Goal: Task Accomplishment & Management: Complete application form

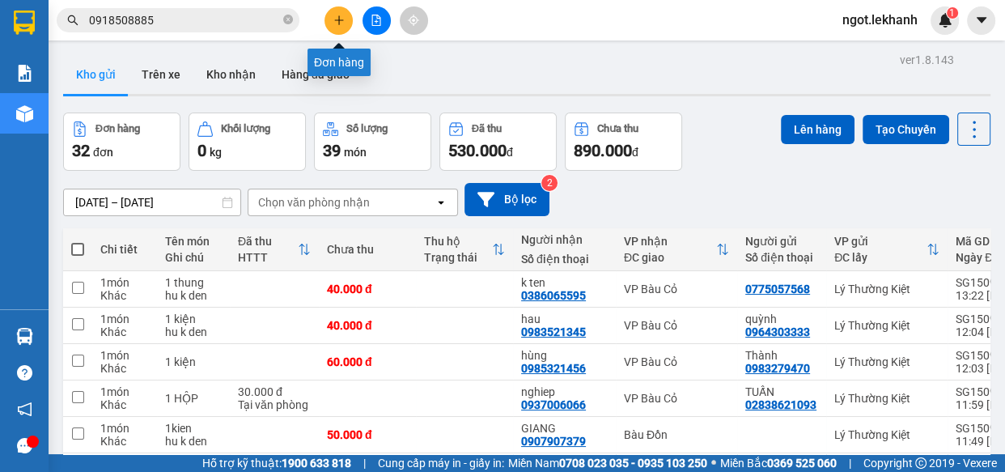
click at [340, 26] on button at bounding box center [339, 20] width 28 height 28
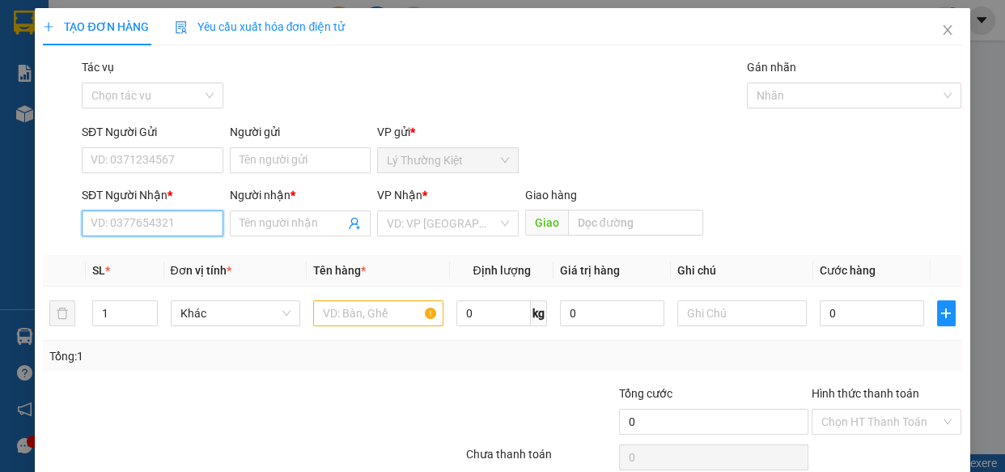
click at [154, 225] on input "SĐT Người Nhận *" at bounding box center [153, 223] width 142 height 26
click at [133, 257] on div "0922552918 - hồng" at bounding box center [151, 256] width 121 height 18
type input "0922552918"
type input "hồng"
type input "30.000"
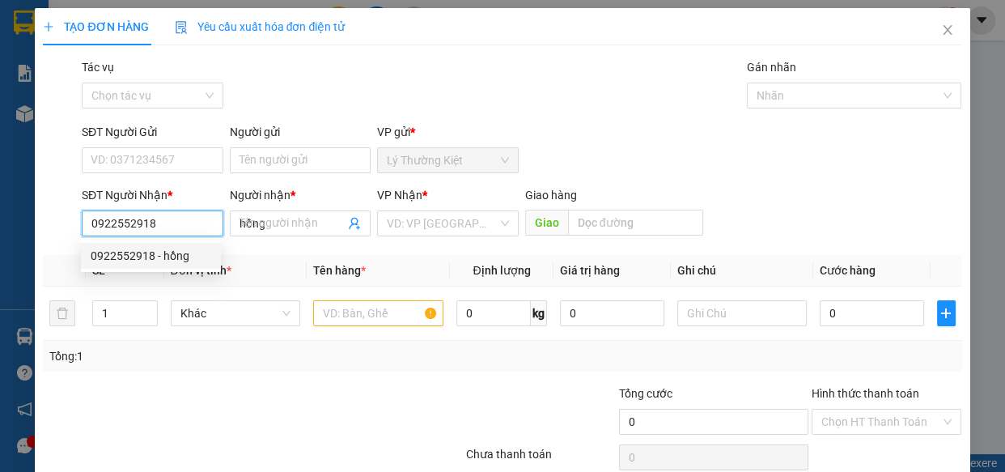
type input "30.000"
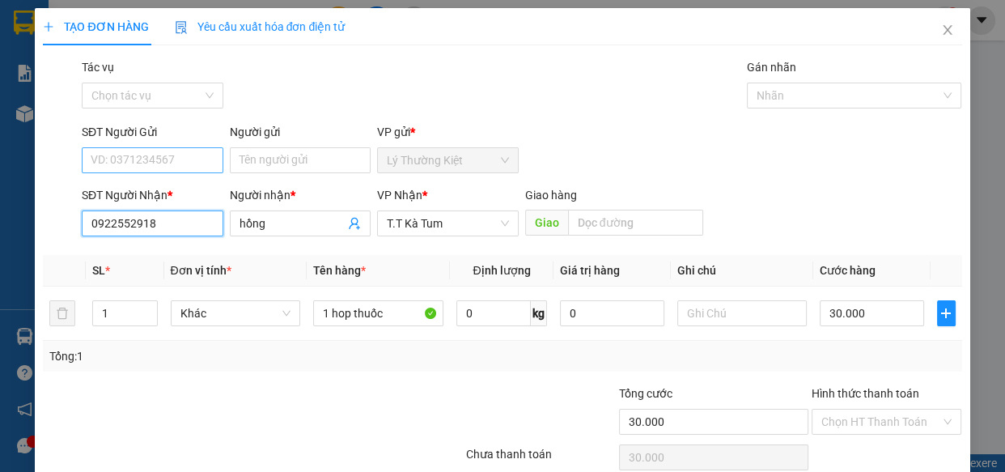
type input "0922552918"
click at [166, 161] on input "SĐT Người Gửi" at bounding box center [153, 160] width 142 height 26
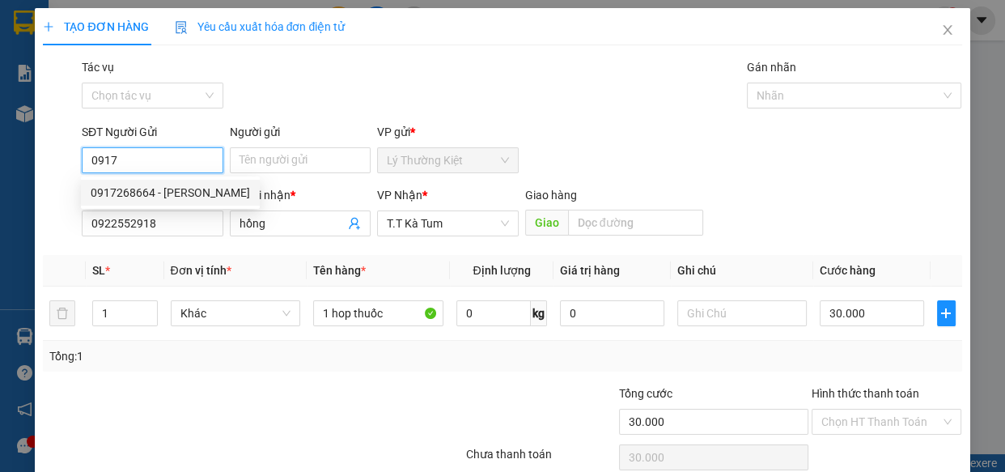
click at [176, 188] on div "0917268664 - [PERSON_NAME]" at bounding box center [170, 193] width 159 height 18
type input "0917268664"
type input "DUNG"
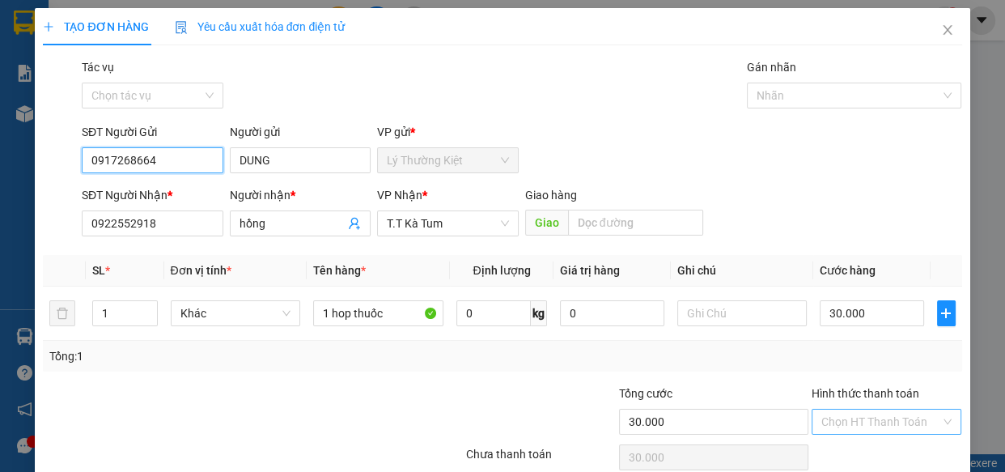
scroll to position [70, 0]
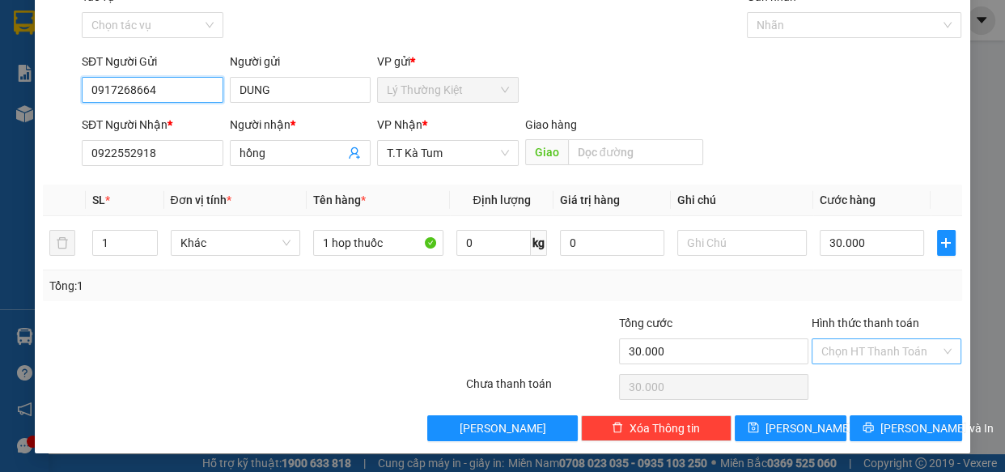
type input "0917268664"
click at [882, 355] on input "Hình thức thanh toán" at bounding box center [881, 351] width 120 height 24
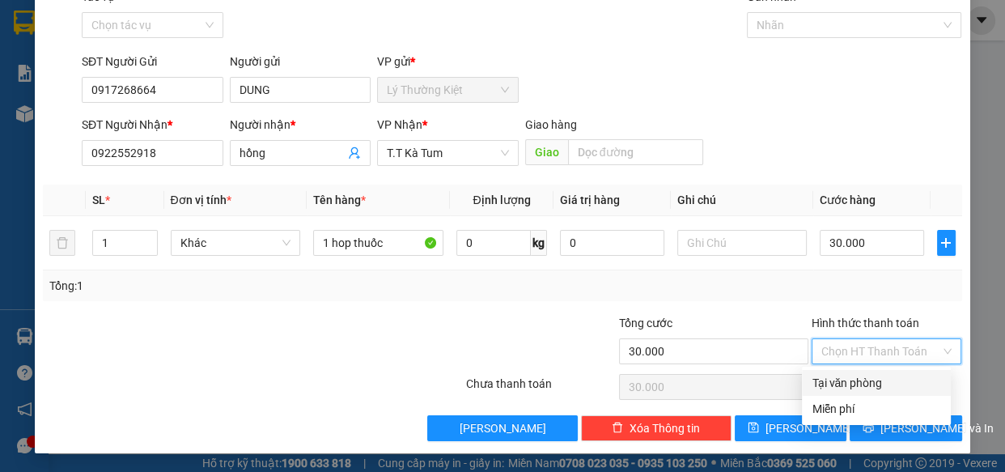
click at [857, 379] on div "Tại văn phòng" at bounding box center [876, 383] width 129 height 18
type input "0"
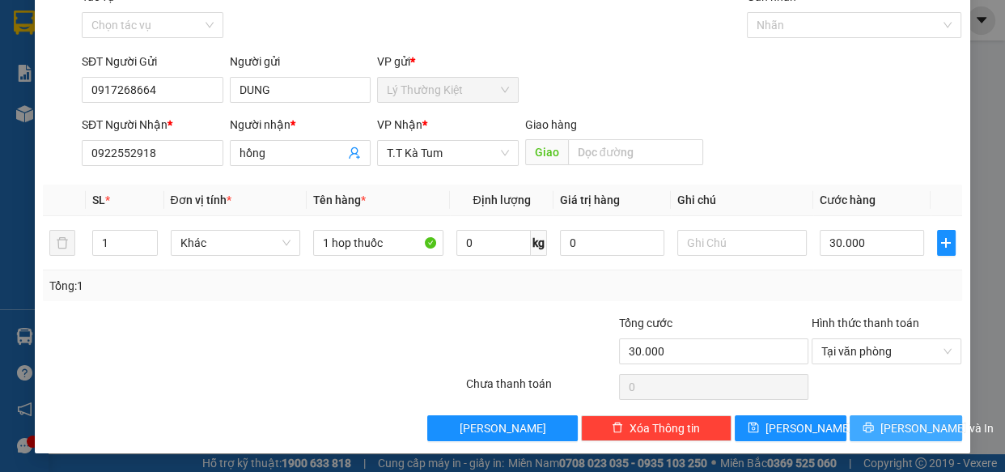
click at [889, 422] on span "[PERSON_NAME] và In" at bounding box center [937, 428] width 113 height 18
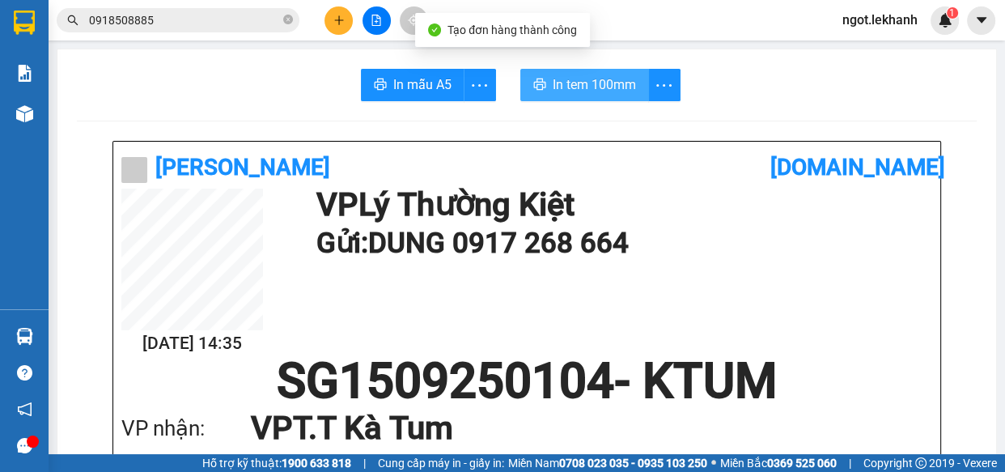
click at [599, 79] on span "In tem 100mm" at bounding box center [594, 84] width 83 height 20
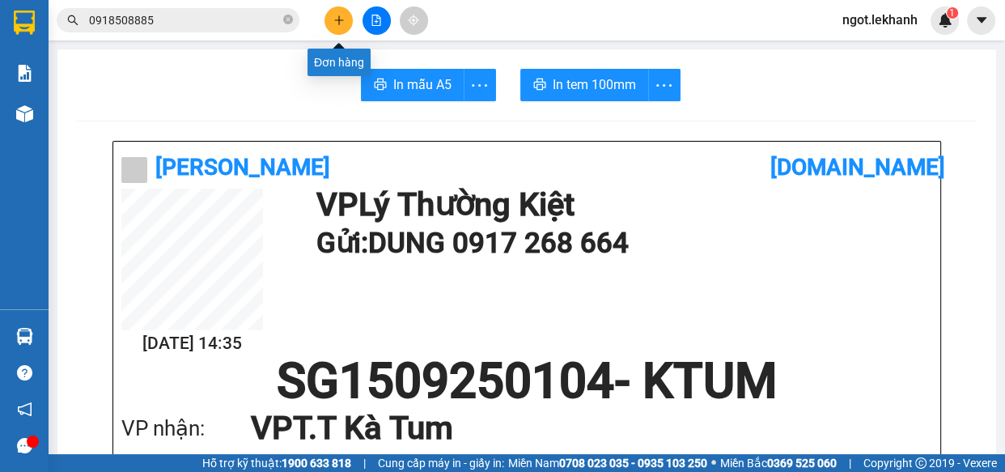
click at [349, 19] on button at bounding box center [339, 20] width 28 height 28
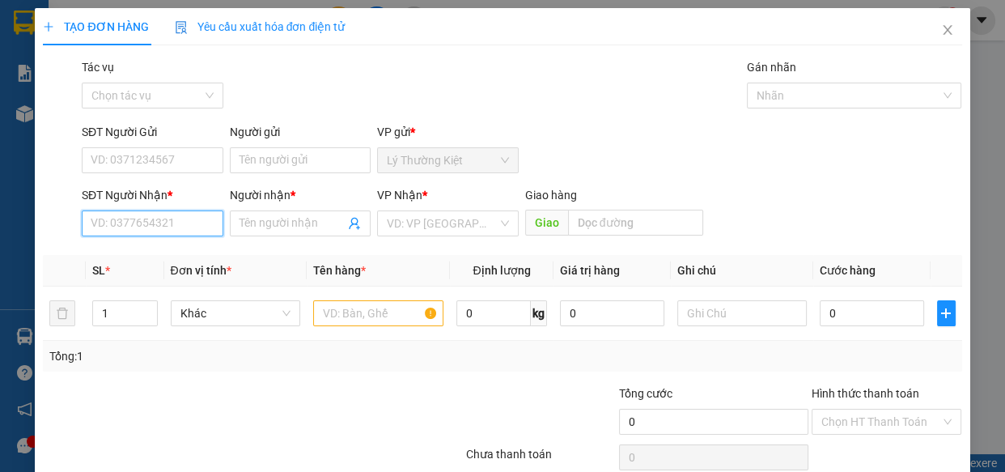
click at [184, 220] on input "SĐT Người Nhận *" at bounding box center [153, 223] width 142 height 26
type input "098559804"
click at [281, 224] on input "Người nhận *" at bounding box center [293, 223] width 106 height 18
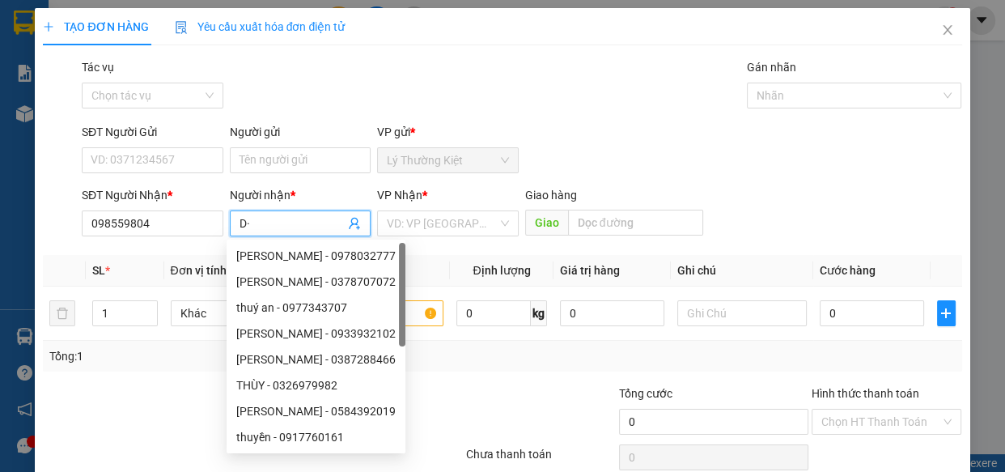
type input "D"
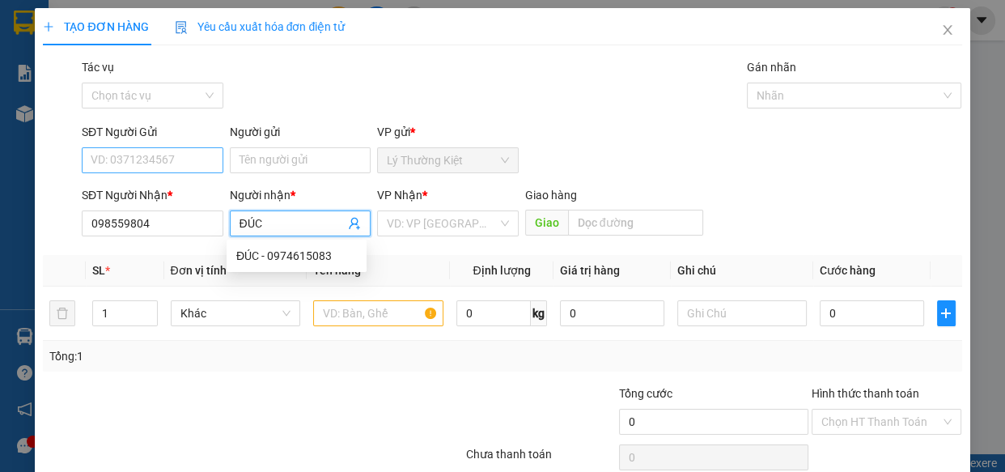
type input "ĐÚC"
click at [168, 163] on input "SĐT Người Gửi" at bounding box center [153, 160] width 142 height 26
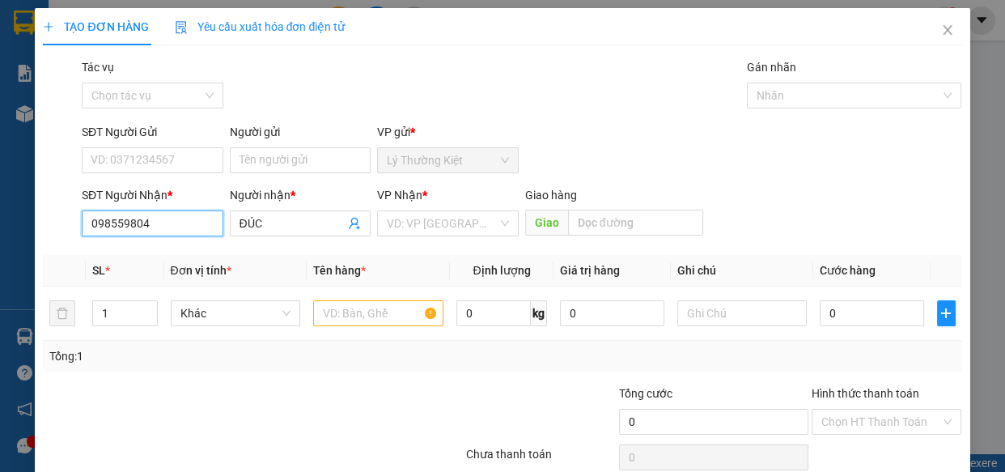
click at [162, 230] on input "098559804" at bounding box center [153, 223] width 142 height 26
type input "0985598134"
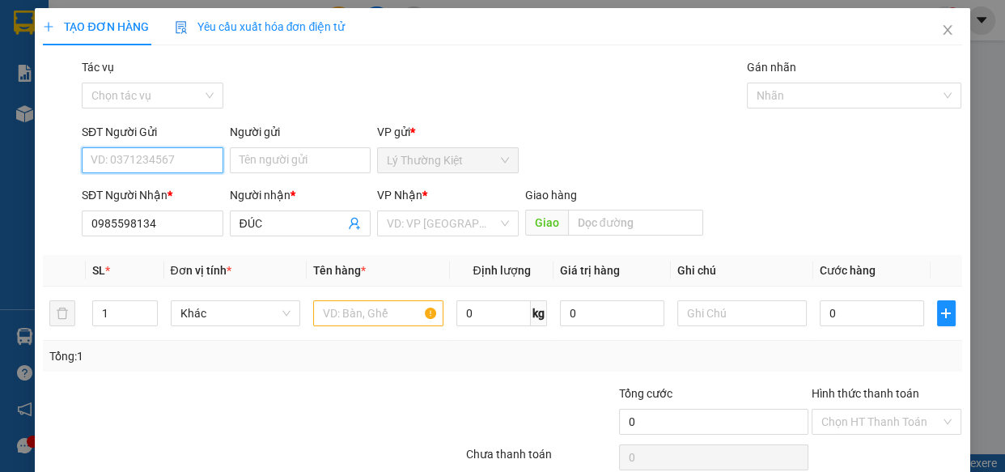
click at [165, 155] on input "SĐT Người Gửi" at bounding box center [153, 160] width 142 height 26
type input "0962897146"
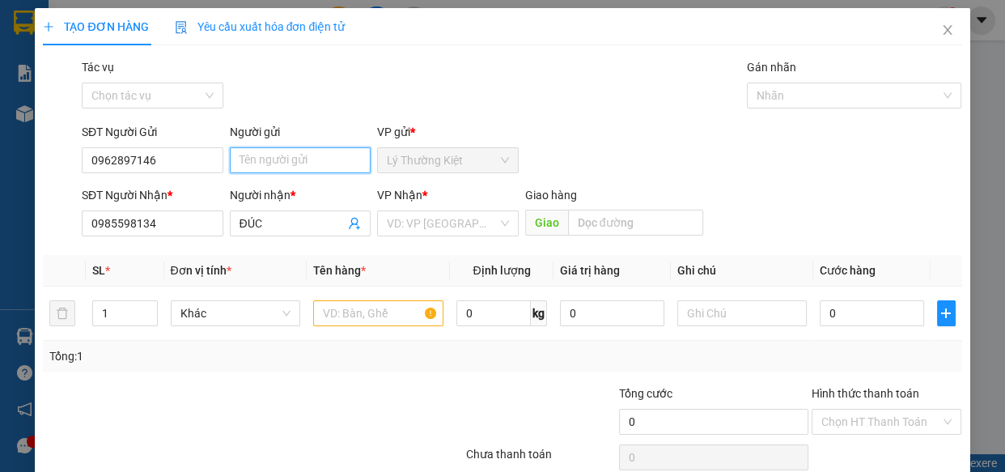
click at [284, 162] on input "Người gửi" at bounding box center [301, 160] width 142 height 26
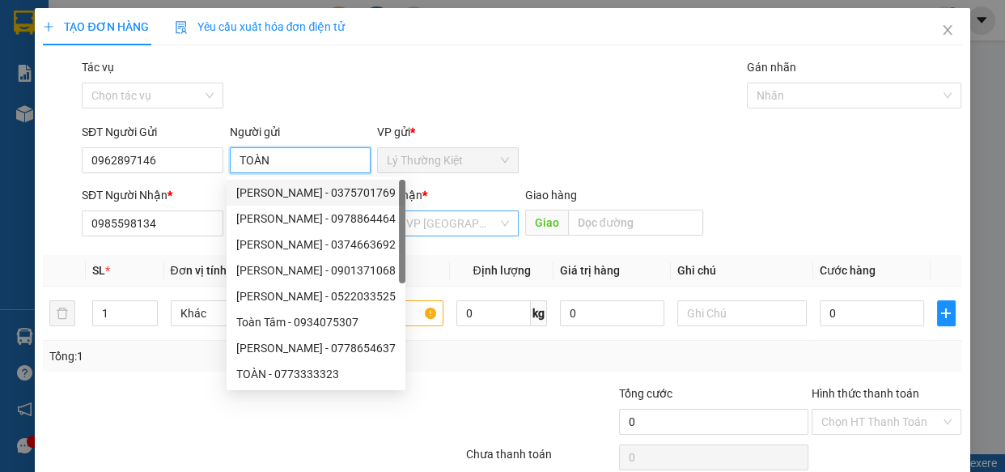
type input "TOÀN"
click at [469, 231] on input "search" at bounding box center [442, 223] width 111 height 24
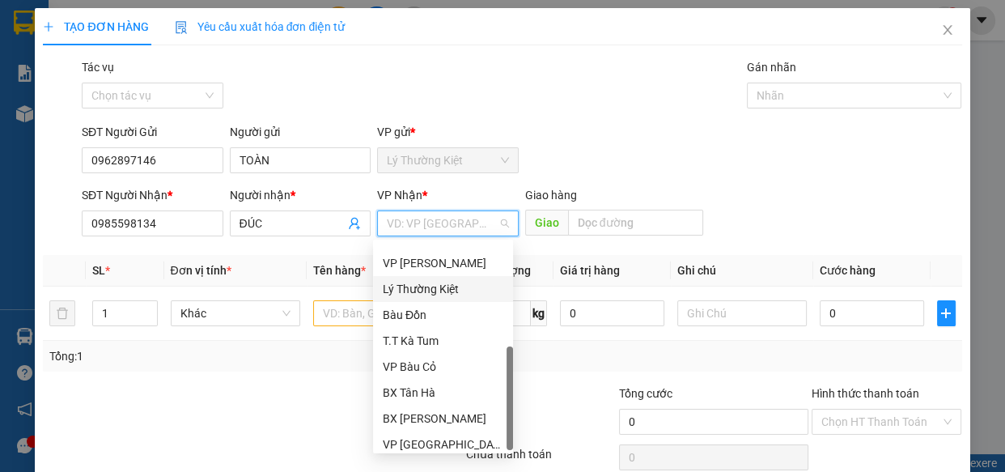
scroll to position [129, 0]
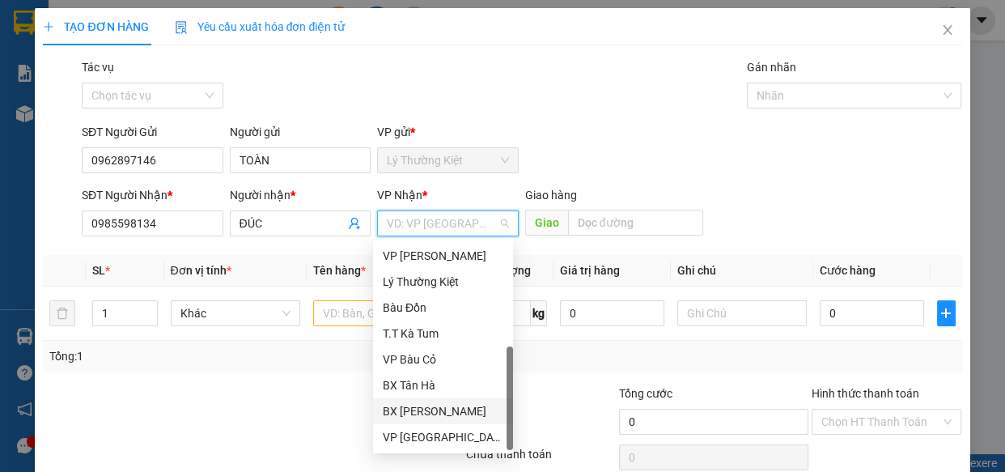
click at [418, 411] on div "BX [PERSON_NAME]" at bounding box center [443, 411] width 121 height 18
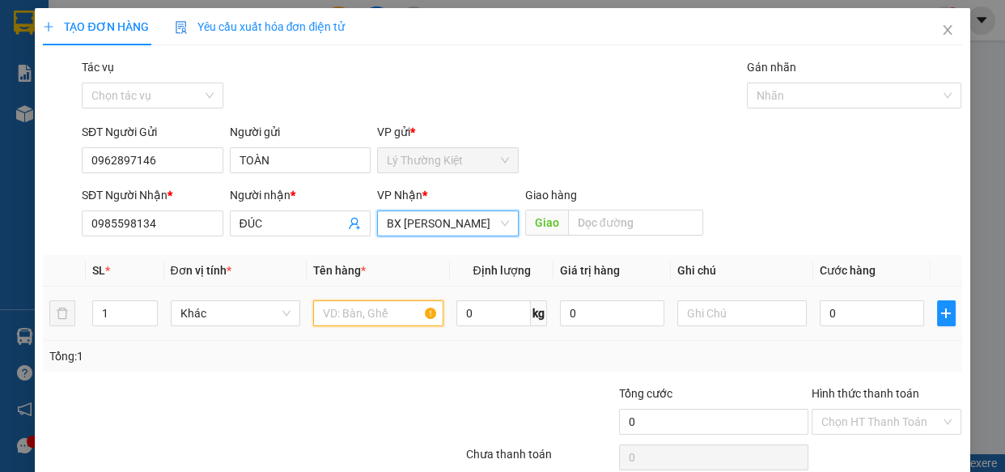
click at [383, 312] on input "text" at bounding box center [378, 313] width 130 height 26
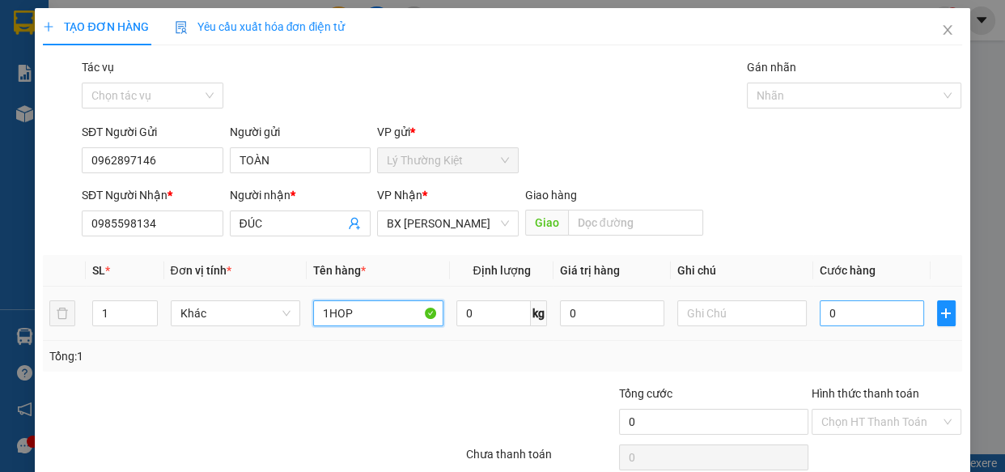
type input "1HOP"
click at [825, 313] on input "0" at bounding box center [872, 313] width 104 height 26
type input "3"
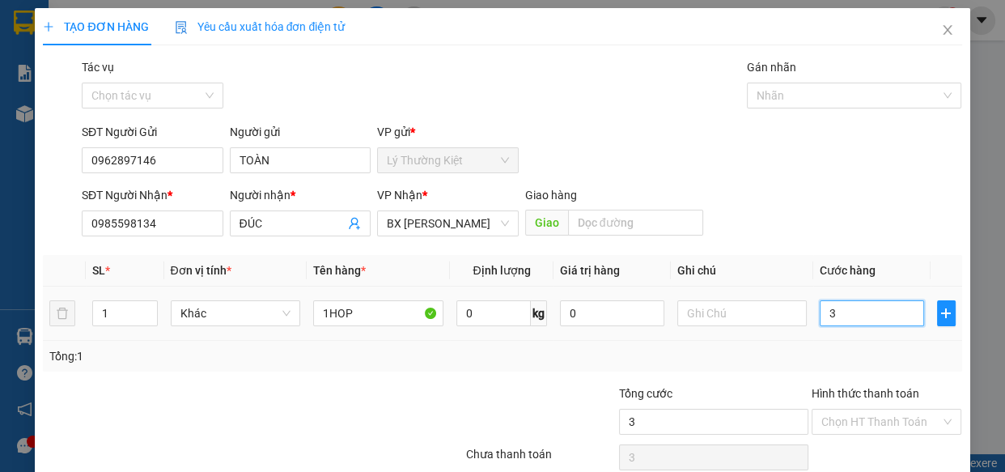
type input "30"
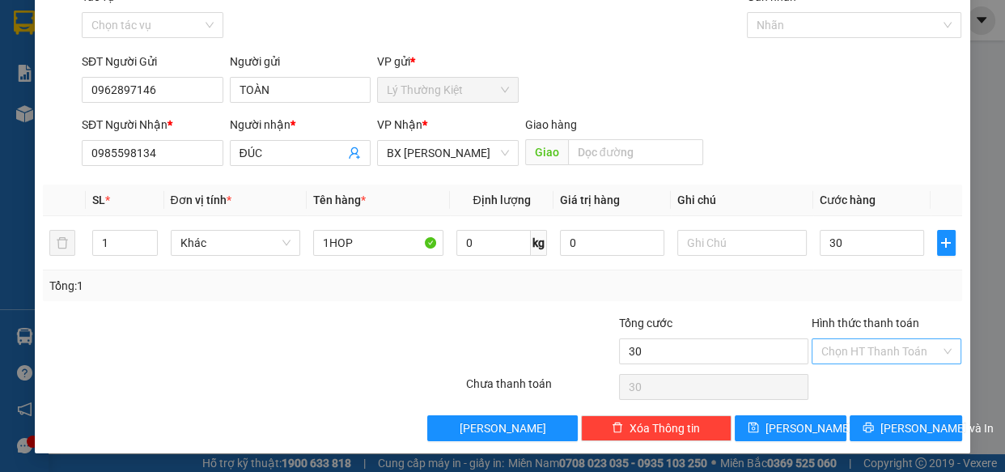
type input "30.000"
click at [892, 351] on input "Hình thức thanh toán" at bounding box center [881, 351] width 120 height 24
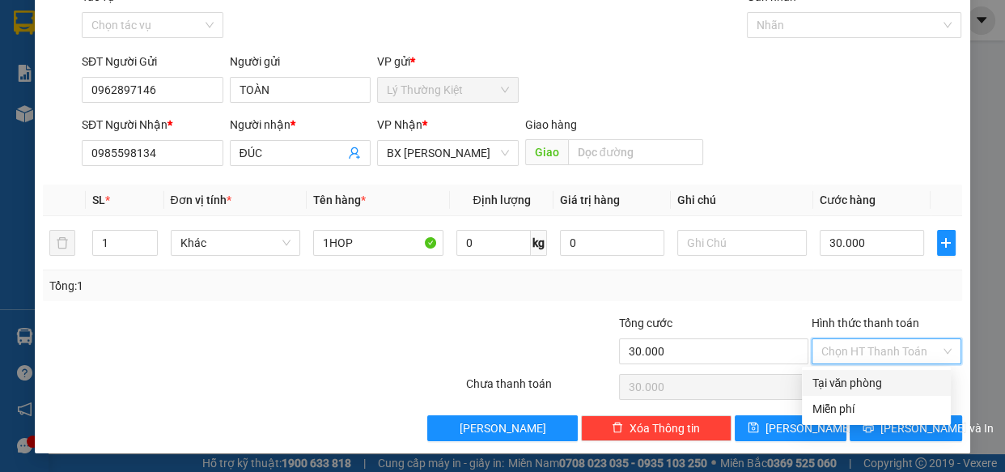
click at [866, 385] on div "Tại văn phòng" at bounding box center [876, 383] width 129 height 18
type input "0"
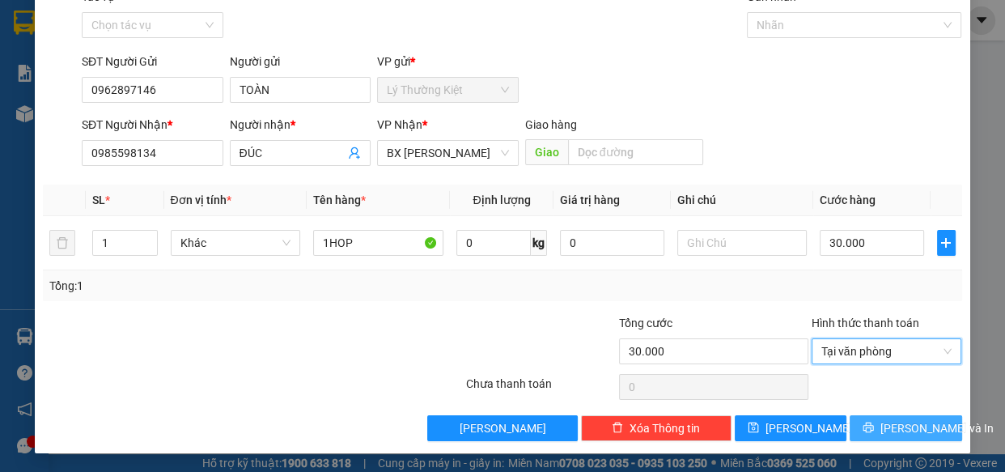
click at [906, 422] on span "[PERSON_NAME] và In" at bounding box center [937, 428] width 113 height 18
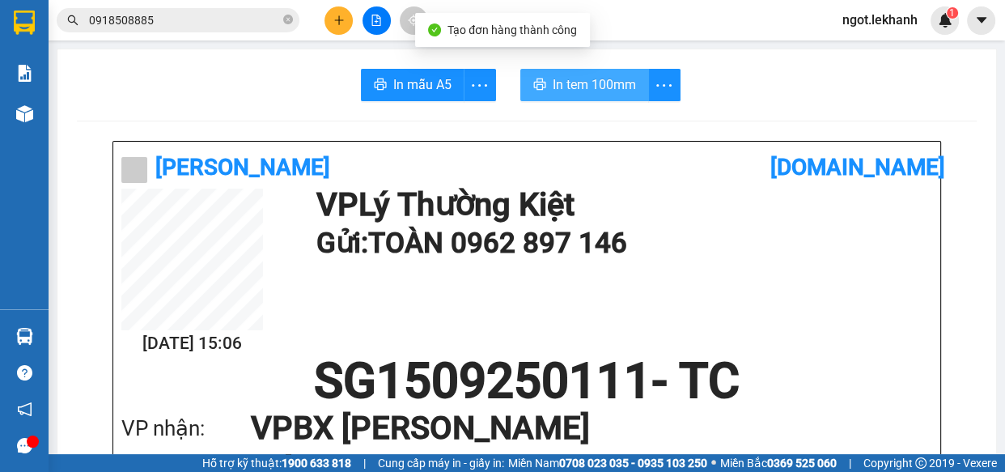
click at [598, 83] on span "In tem 100mm" at bounding box center [594, 84] width 83 height 20
